Goal: Transaction & Acquisition: Purchase product/service

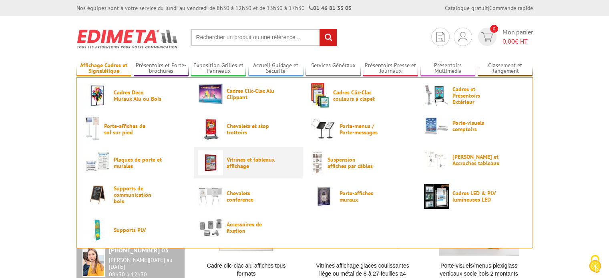
click at [240, 164] on span "Vitrines et tableaux affichage" at bounding box center [251, 163] width 48 height 13
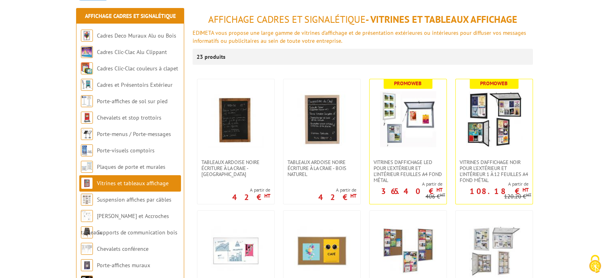
scroll to position [116, 0]
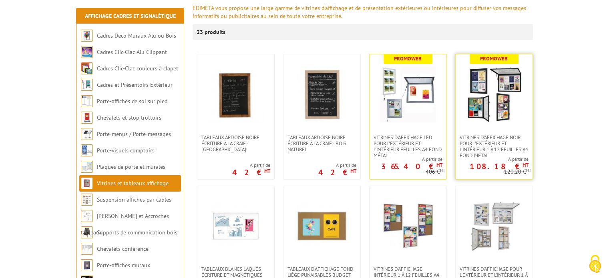
click at [497, 57] on b "Promoweb" at bounding box center [494, 58] width 28 height 7
click at [502, 89] on img at bounding box center [494, 94] width 56 height 56
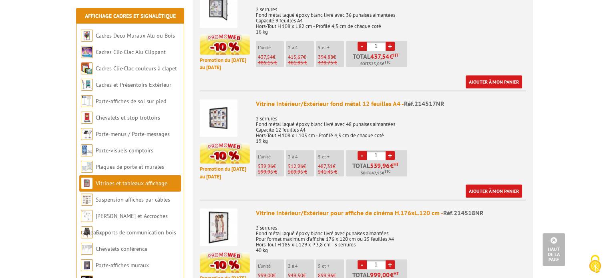
scroll to position [808, 0]
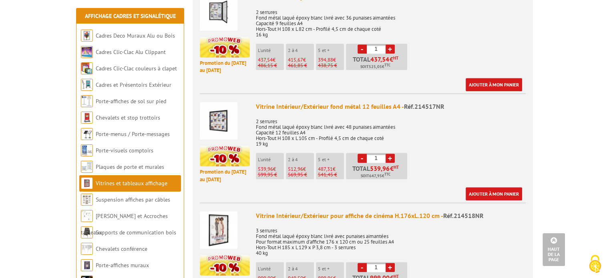
click at [391, 154] on link "+" at bounding box center [390, 158] width 9 height 9
type input "2"
click at [218, 110] on img at bounding box center [219, 121] width 38 height 38
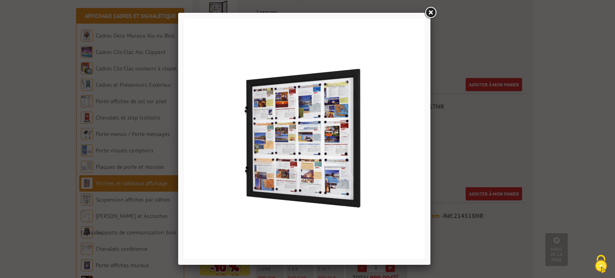
click at [432, 16] on link at bounding box center [430, 13] width 14 height 14
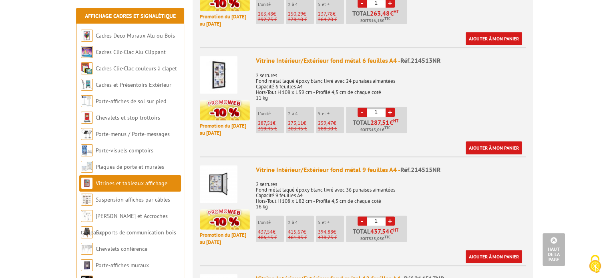
scroll to position [639, 0]
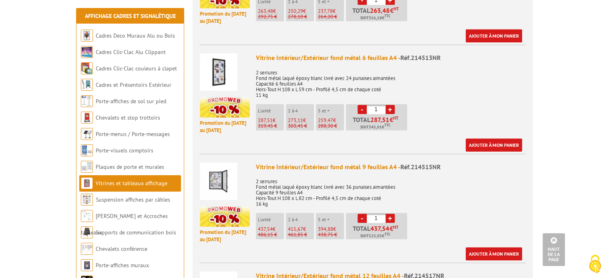
click at [215, 176] on img at bounding box center [219, 182] width 38 height 38
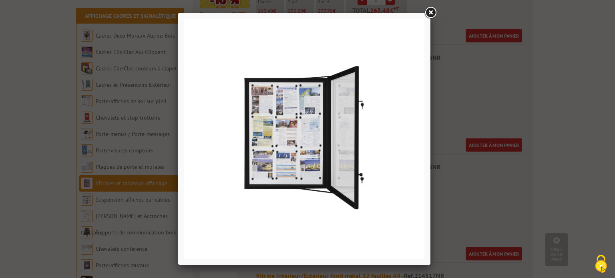
click at [428, 10] on link at bounding box center [430, 13] width 14 height 14
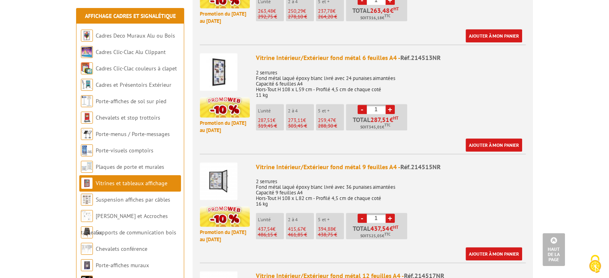
click at [388, 214] on link "+" at bounding box center [390, 218] width 9 height 9
type input "2"
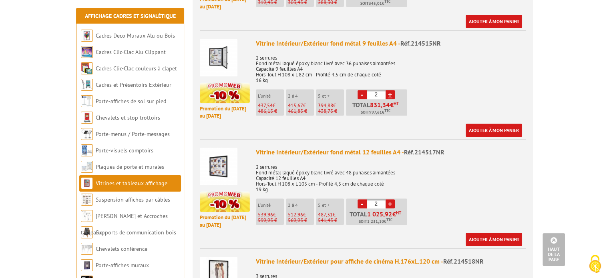
scroll to position [771, 0]
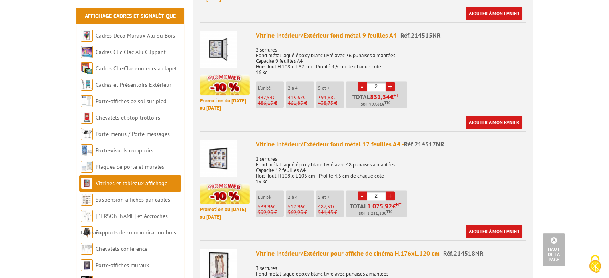
click at [221, 149] on img at bounding box center [219, 159] width 38 height 38
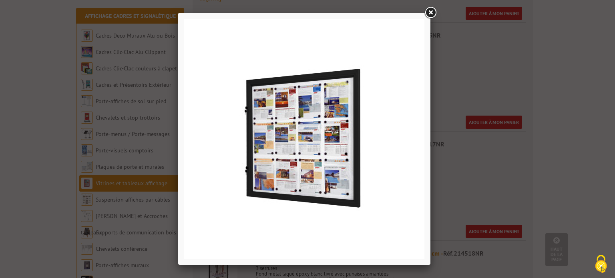
click at [430, 12] on link at bounding box center [430, 13] width 14 height 14
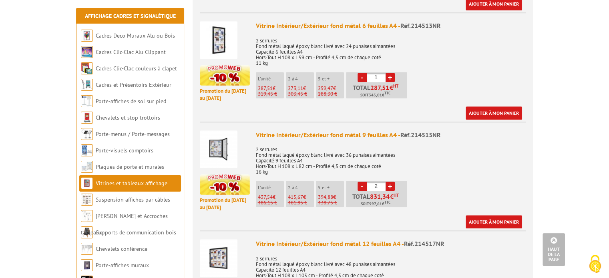
scroll to position [662, 0]
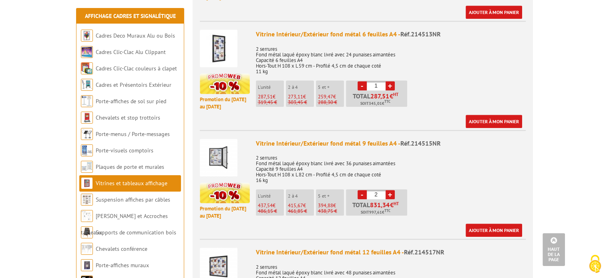
click at [216, 155] on img at bounding box center [219, 158] width 38 height 38
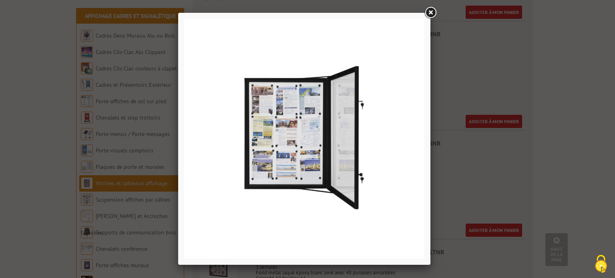
click at [432, 14] on link at bounding box center [430, 13] width 14 height 14
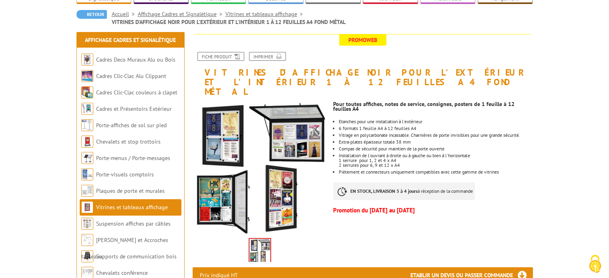
scroll to position [61, 0]
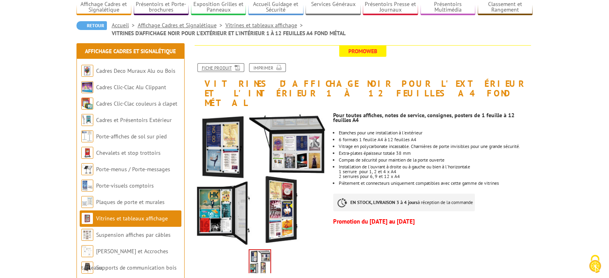
click at [220, 66] on link "Fiche produit" at bounding box center [220, 67] width 47 height 9
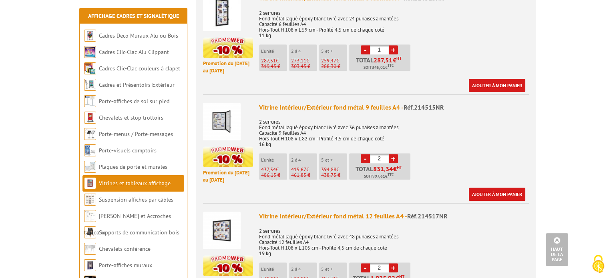
scroll to position [687, 0]
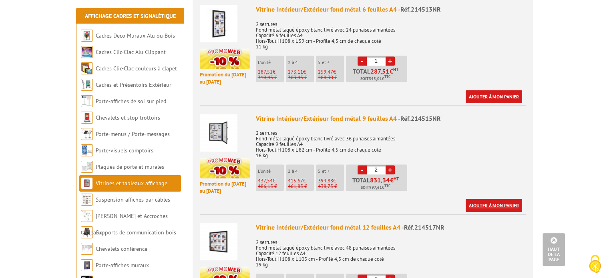
click at [498, 199] on link "Ajouter à mon panier" at bounding box center [494, 205] width 56 height 13
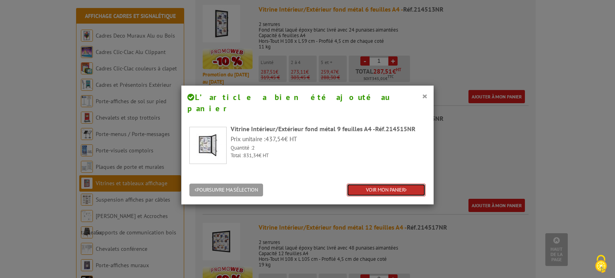
click at [385, 184] on link "VOIR MON PANIER" at bounding box center [386, 190] width 79 height 13
